Goal: Task Accomplishment & Management: Complete application form

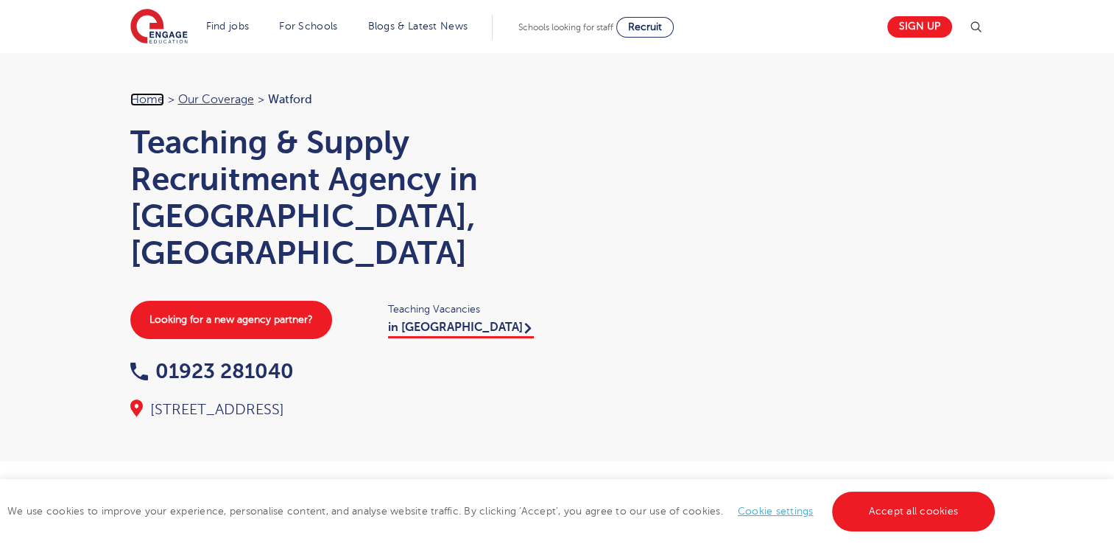
click at [153, 99] on link "Home" at bounding box center [147, 99] width 34 height 13
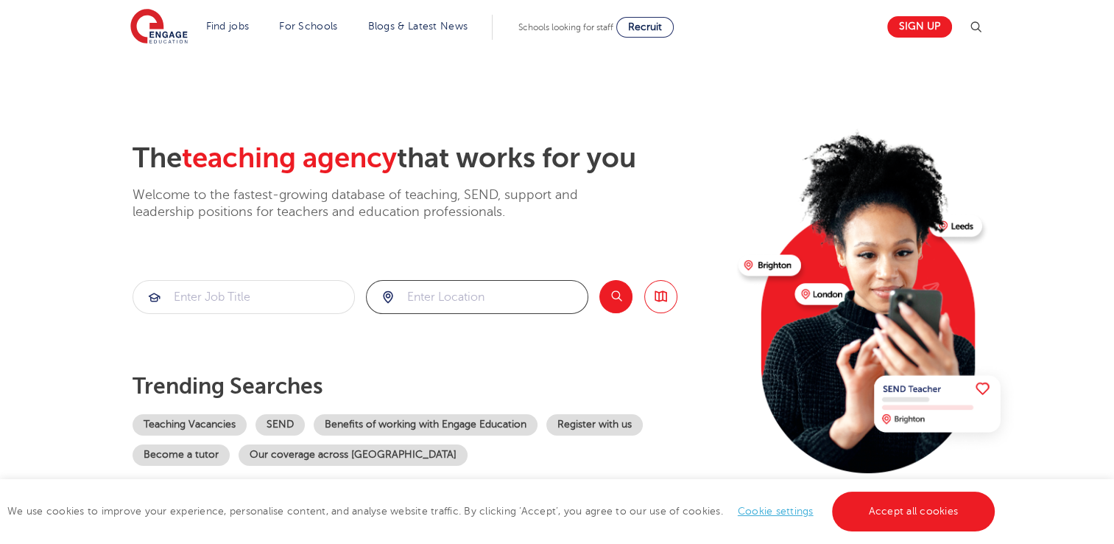
click at [455, 304] on input "search" at bounding box center [477, 297] width 221 height 32
click at [617, 293] on button "Search" at bounding box center [616, 296] width 33 height 33
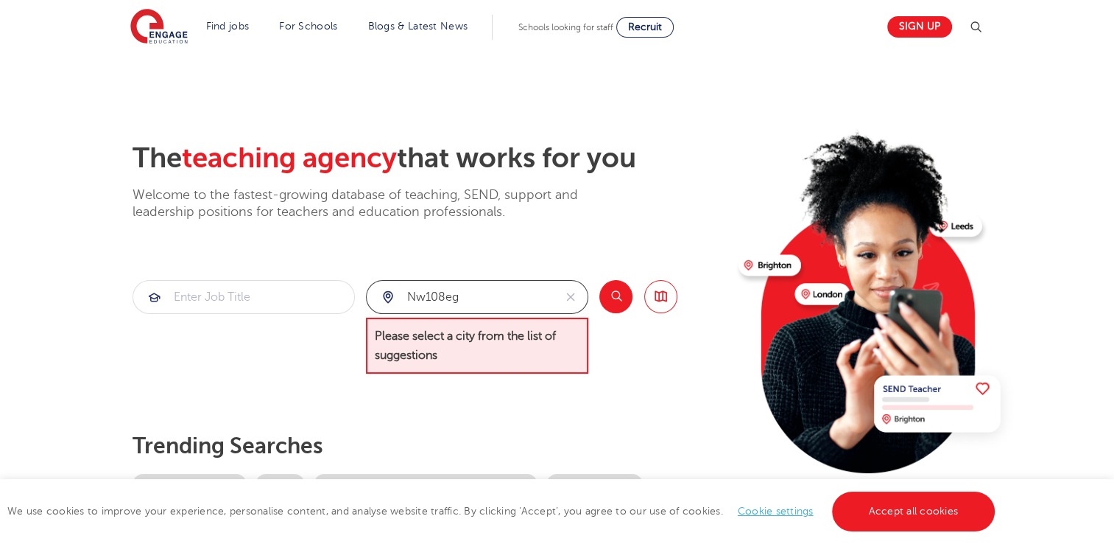
drag, startPoint x: 468, startPoint y: 299, endPoint x: 354, endPoint y: 292, distance: 115.1
click at [354, 292] on section "nw108eg Please select a city from the list of suggestions Search Browse all Jobs" at bounding box center [405, 327] width 545 height 94
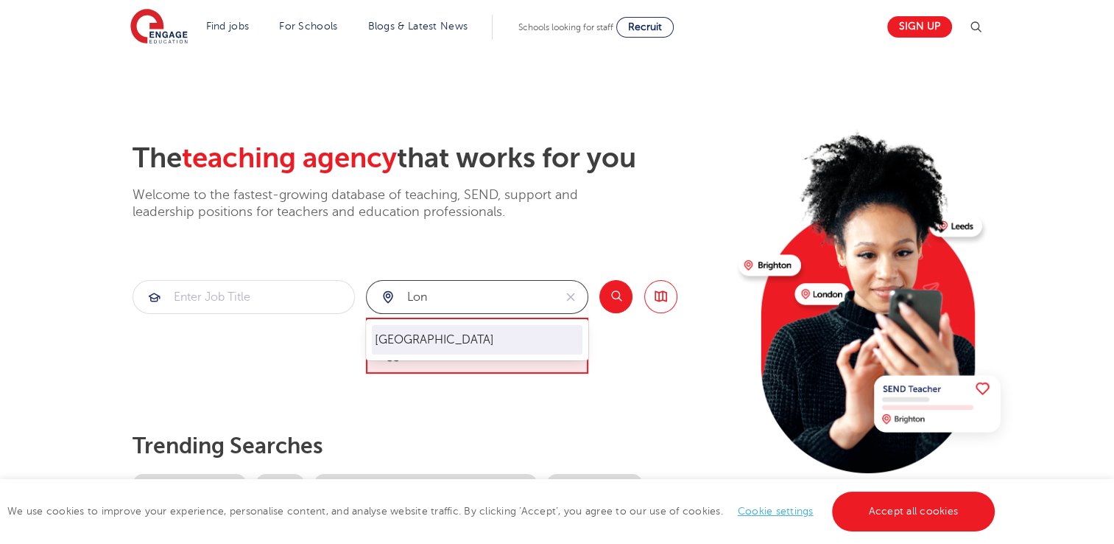
click at [401, 334] on li "London" at bounding box center [477, 339] width 211 height 29
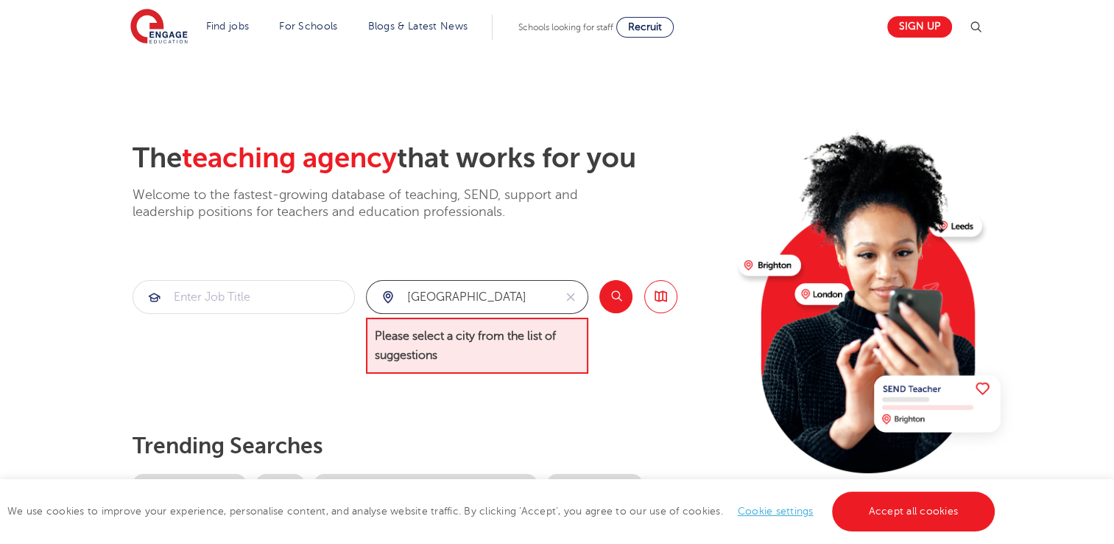
type input "London"
click at [611, 299] on button "Search" at bounding box center [616, 296] width 33 height 33
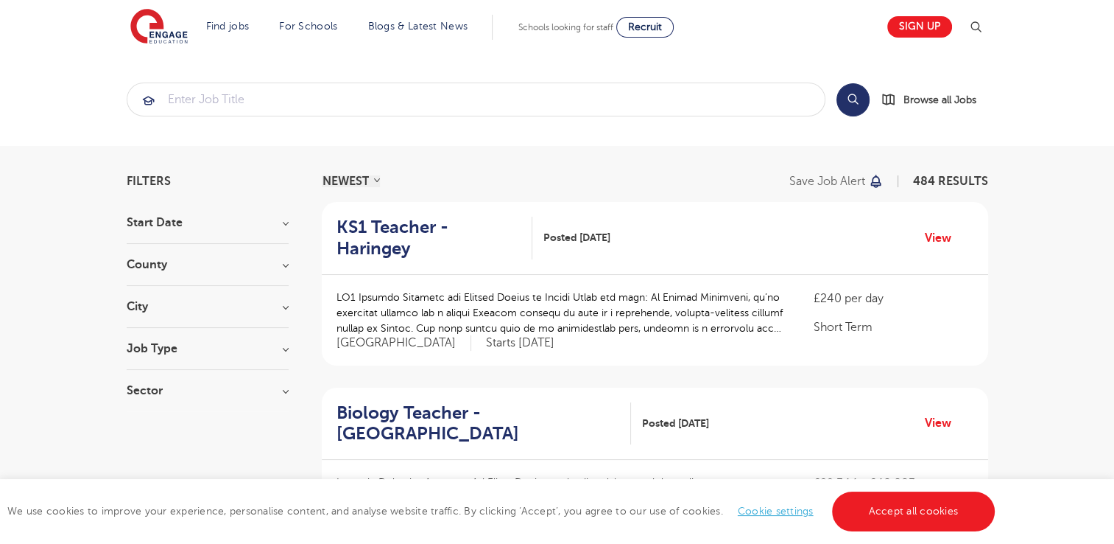
click at [175, 303] on h3 "City" at bounding box center [208, 307] width 162 height 12
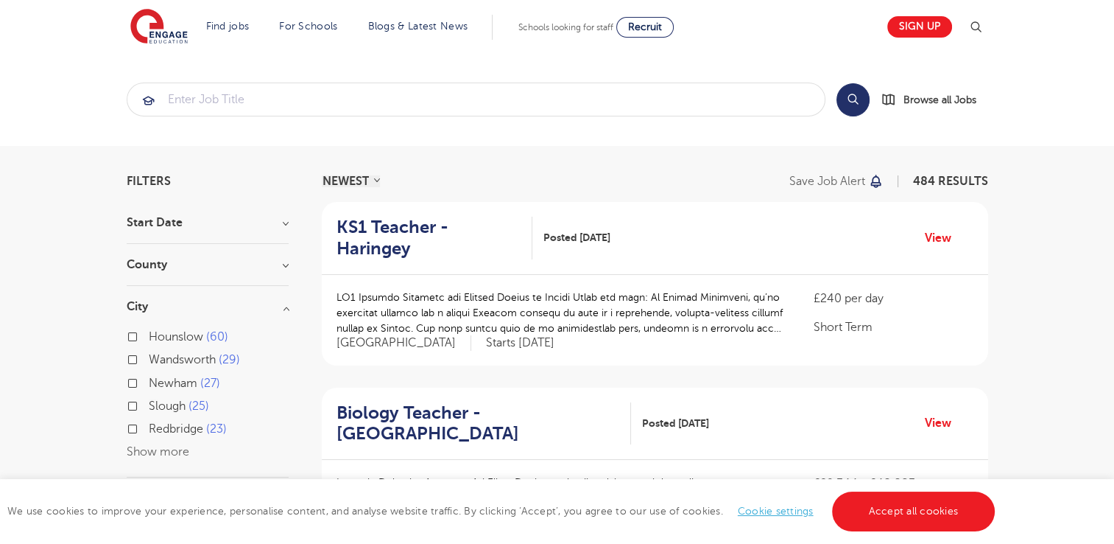
click at [141, 455] on button "Show more" at bounding box center [158, 451] width 63 height 13
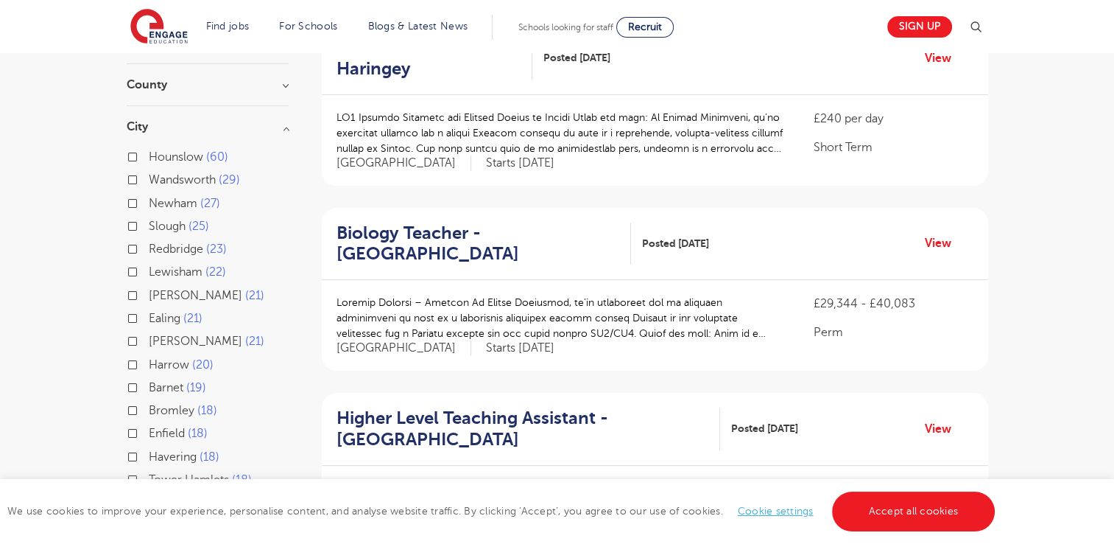
scroll to position [192, 0]
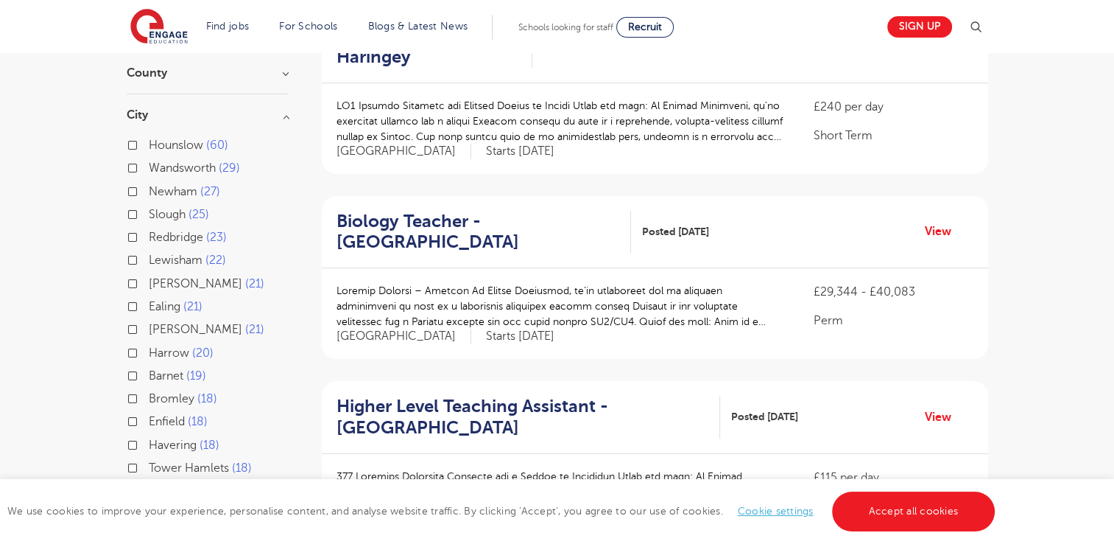
click at [149, 281] on label "Brent 21" at bounding box center [207, 283] width 116 height 19
click at [149, 281] on input "Brent 21" at bounding box center [154, 282] width 10 height 10
checkbox input "true"
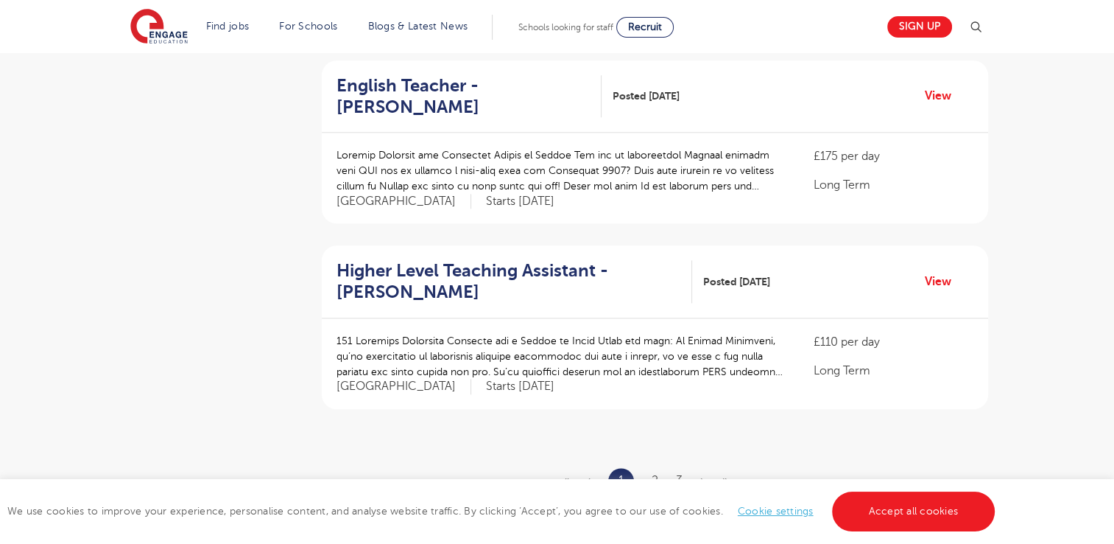
scroll to position [1641, 0]
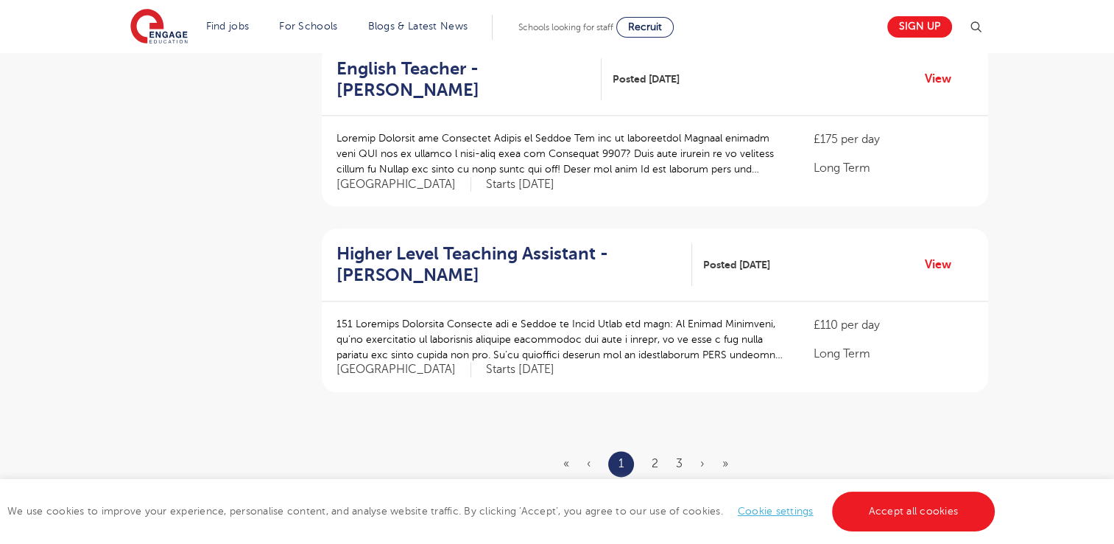
click at [664, 451] on ul "« ‹ 1 2 3 › »" at bounding box center [654, 464] width 183 height 26
click at [658, 457] on link "2" at bounding box center [655, 463] width 7 height 13
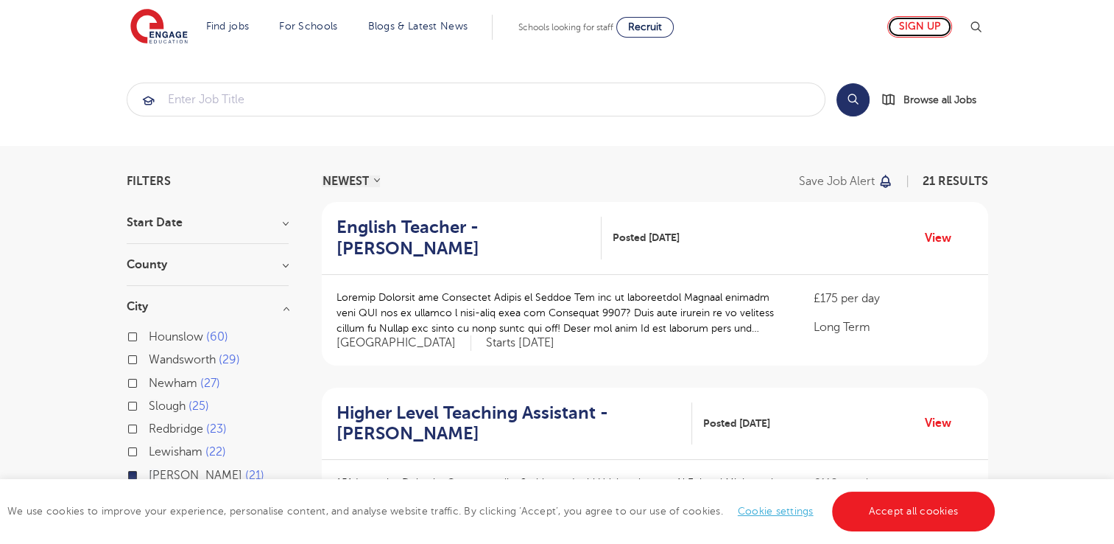
click at [922, 19] on link "Sign up" at bounding box center [920, 26] width 65 height 21
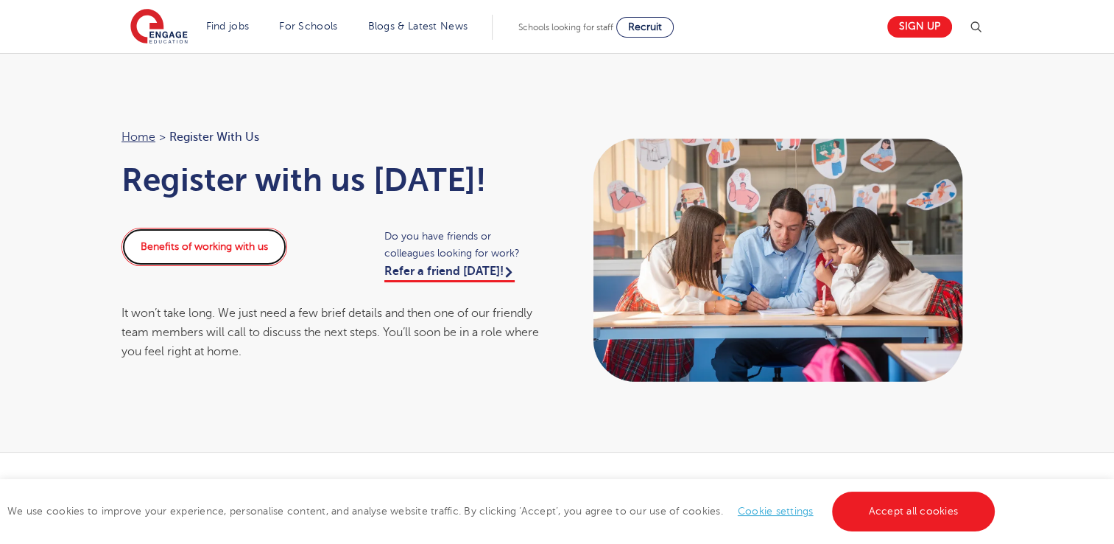
click at [194, 246] on link "Benefits of working with us" at bounding box center [205, 247] width 166 height 38
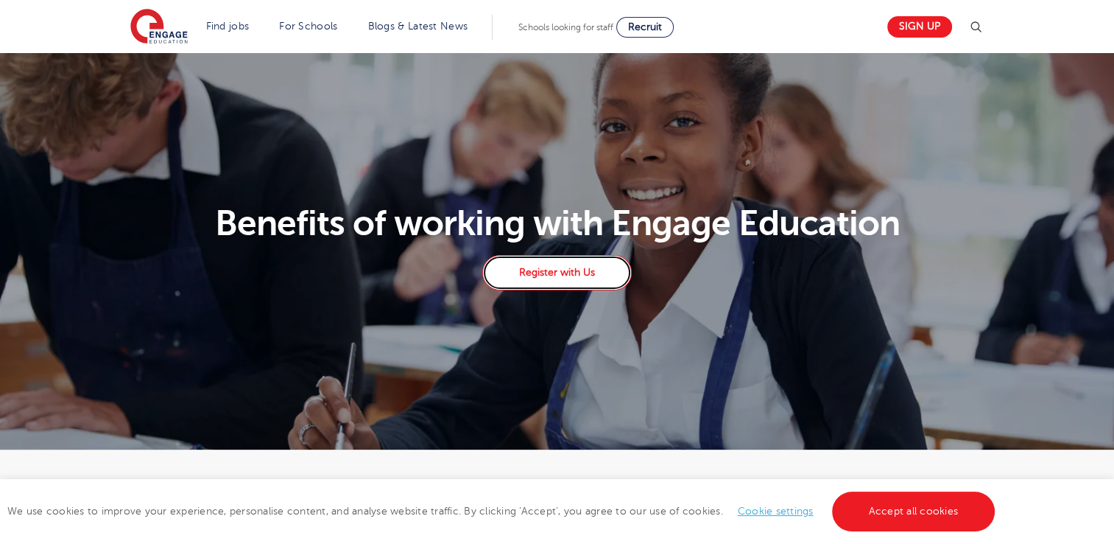
click at [539, 275] on link "Register with Us" at bounding box center [556, 272] width 149 height 35
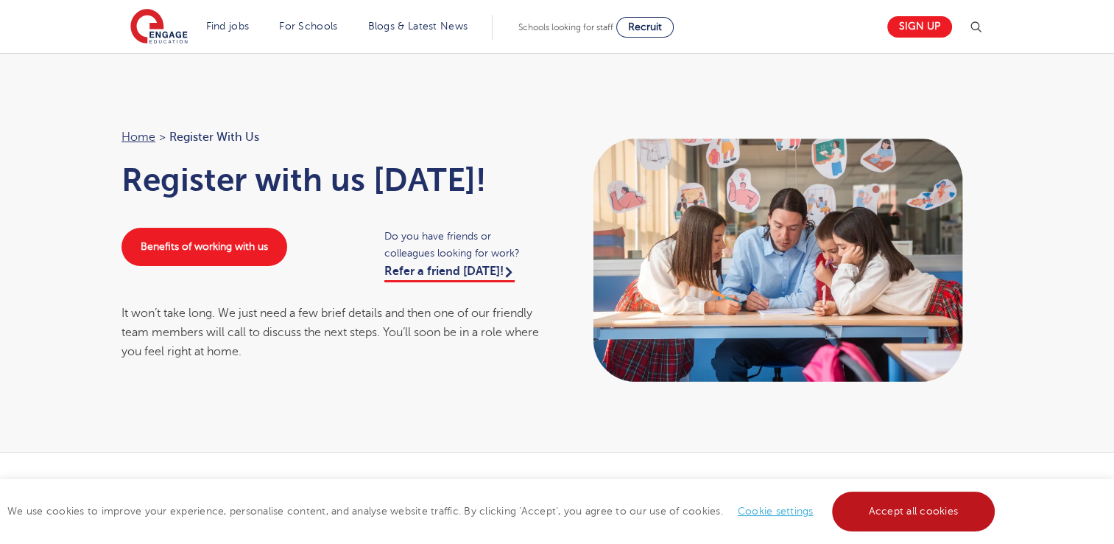
click at [890, 503] on link "Accept all cookies" at bounding box center [914, 511] width 164 height 40
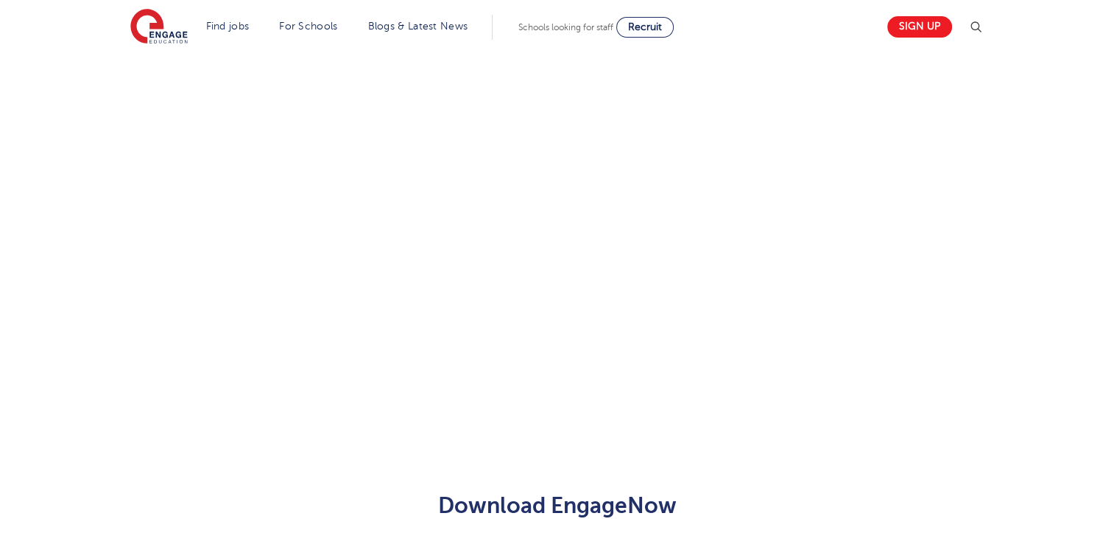
scroll to position [351, 0]
